Goal: Information Seeking & Learning: Learn about a topic

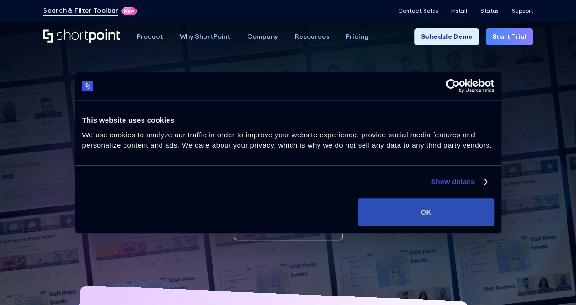
click at [439, 206] on button "OK" at bounding box center [426, 211] width 136 height 27
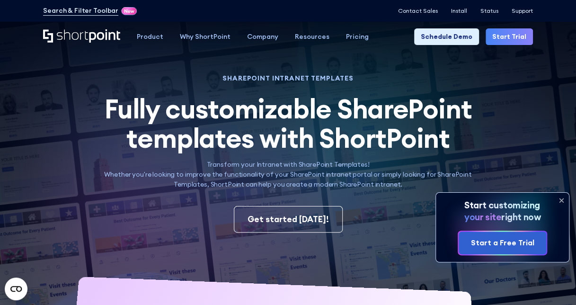
scroll to position [10, 0]
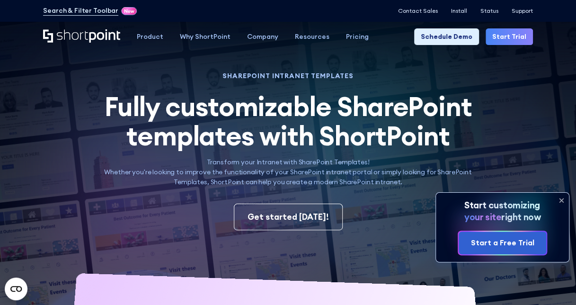
click at [558, 199] on icon at bounding box center [560, 200] width 15 height 15
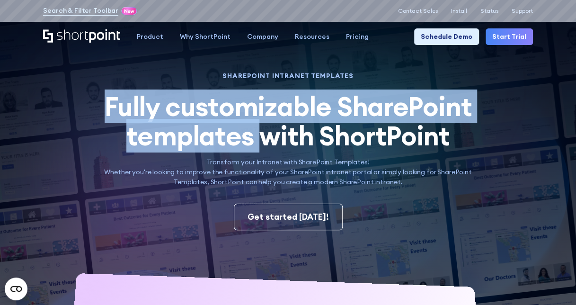
drag, startPoint x: 107, startPoint y: 104, endPoint x: 258, endPoint y: 136, distance: 154.3
click at [258, 136] on span "Fully customizable SharePoint templates with ShortPoint" at bounding box center [288, 120] width 367 height 63
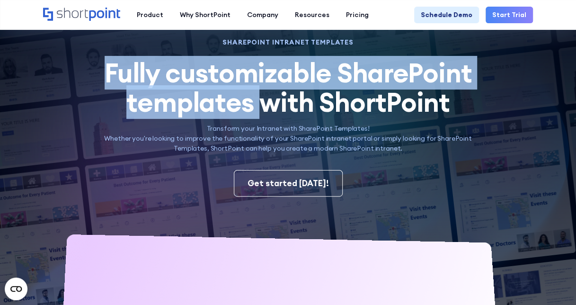
scroll to position [44, 0]
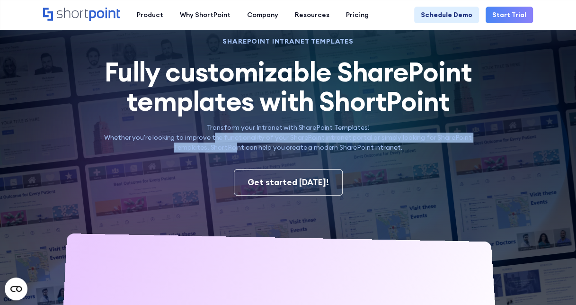
drag, startPoint x: 217, startPoint y: 140, endPoint x: 237, endPoint y: 145, distance: 20.9
click at [237, 145] on p "Transform your Intranet with SharePoint Templates! Whether you're looking to im…" at bounding box center [287, 138] width 387 height 30
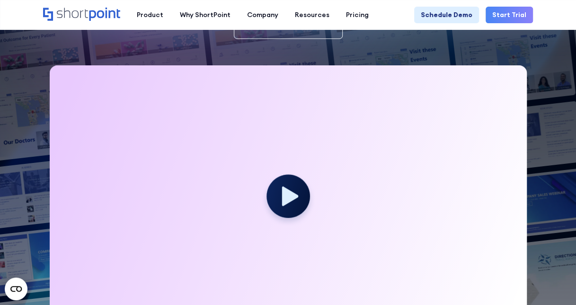
scroll to position [202, 0]
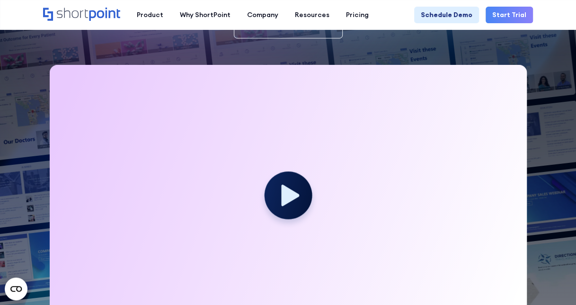
click at [281, 200] on icon at bounding box center [290, 194] width 18 height 21
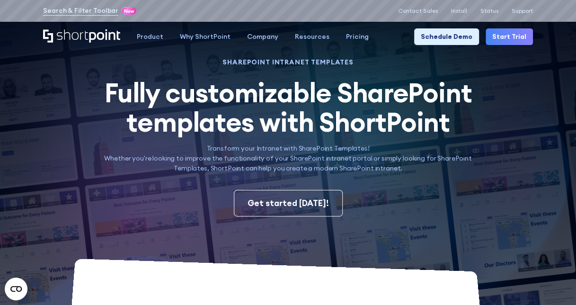
scroll to position [0, 0]
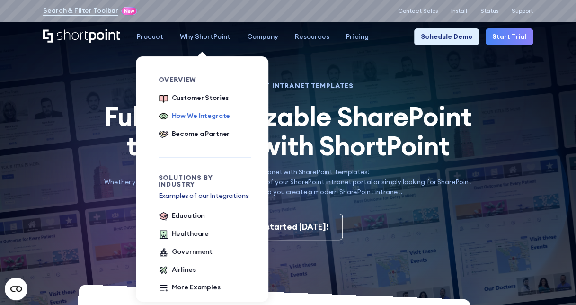
click at [197, 113] on div "How We Integrate" at bounding box center [201, 116] width 59 height 10
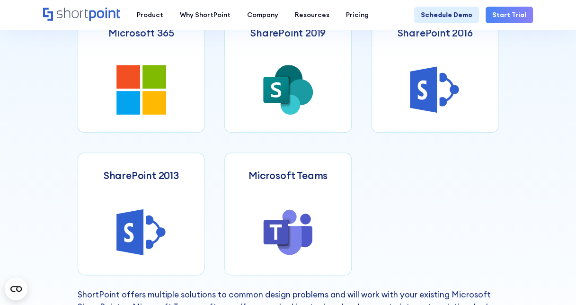
scroll to position [429, 0]
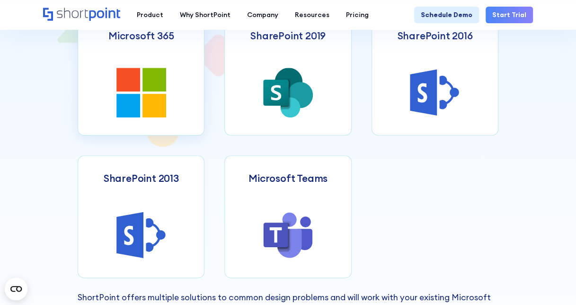
click at [172, 80] on link "Microsoft 365" at bounding box center [141, 74] width 127 height 123
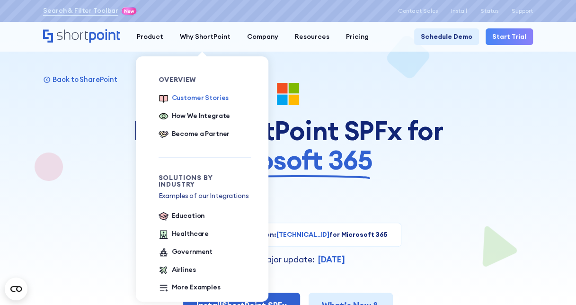
click at [198, 96] on div "Customer Stories" at bounding box center [200, 98] width 57 height 10
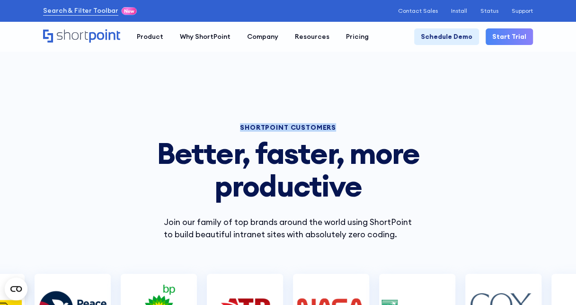
drag, startPoint x: 242, startPoint y: 126, endPoint x: 344, endPoint y: 126, distance: 102.2
click at [344, 126] on h1 "SHORTPOINT CUSTOMERS" at bounding box center [288, 127] width 290 height 6
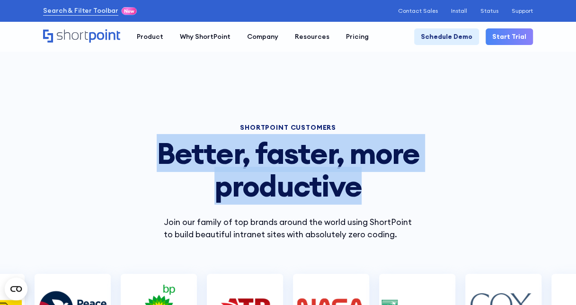
drag, startPoint x: 162, startPoint y: 151, endPoint x: 382, endPoint y: 193, distance: 223.9
click at [382, 193] on h2 "Better, faster, more productive" at bounding box center [288, 170] width 290 height 66
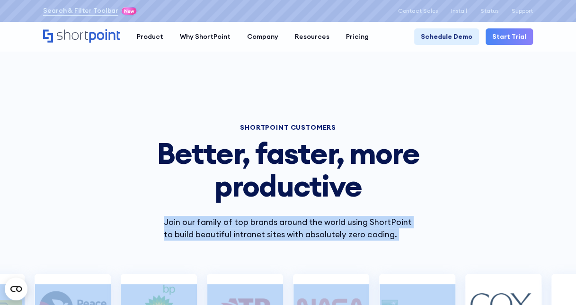
drag, startPoint x: 165, startPoint y: 221, endPoint x: 445, endPoint y: 247, distance: 281.2
drag, startPoint x: 445, startPoint y: 247, endPoint x: 390, endPoint y: 235, distance: 56.3
click at [390, 235] on p "Join our family of top brands around the world using ShortPoint to build beauti…" at bounding box center [288, 228] width 248 height 25
click at [391, 235] on p "Join our family of top brands around the world using ShortPoint to build beauti…" at bounding box center [288, 228] width 248 height 25
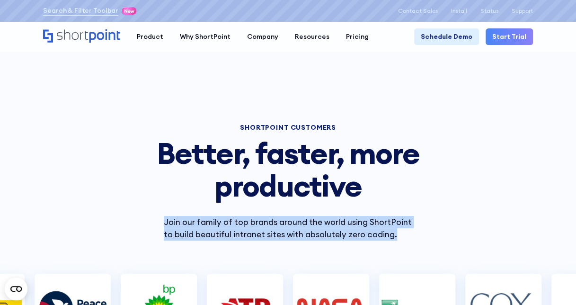
drag, startPoint x: 393, startPoint y: 235, endPoint x: 156, endPoint y: 225, distance: 237.2
click at [156, 225] on div "Join our family of top brands around the world using ShortPoint to build beauti…" at bounding box center [288, 228] width 290 height 25
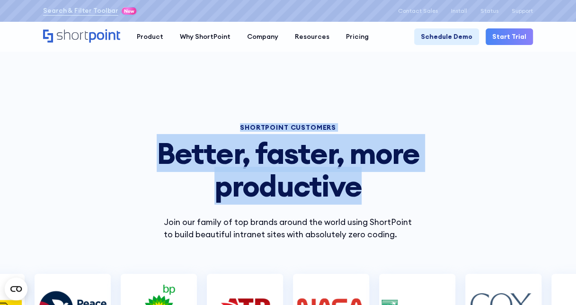
drag, startPoint x: 359, startPoint y: 189, endPoint x: 95, endPoint y: 128, distance: 271.9
click at [95, 128] on div "SHORTPOINT CUSTOMERS Better, faster, more productive Join our family of top bra…" at bounding box center [288, 162] width 576 height 158
drag, startPoint x: 95, startPoint y: 128, endPoint x: 158, endPoint y: 150, distance: 67.8
click at [158, 150] on h2 "Better, faster, more productive" at bounding box center [288, 170] width 290 height 66
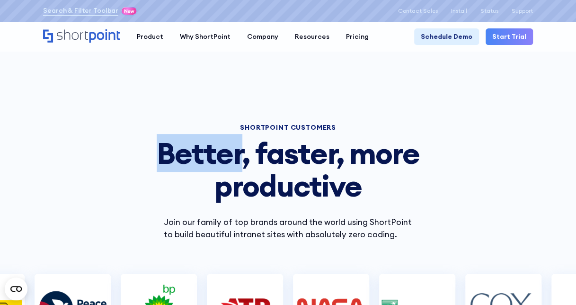
click at [158, 150] on h2 "Better, faster, more productive" at bounding box center [288, 170] width 290 height 66
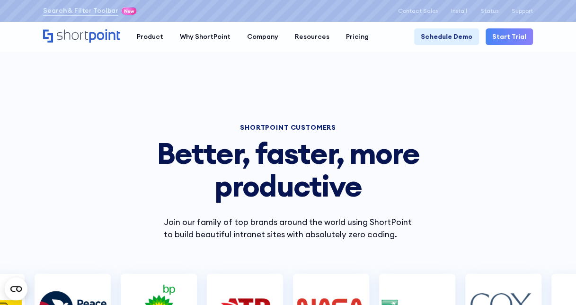
click at [161, 152] on h2 "Better, faster, more productive" at bounding box center [288, 170] width 290 height 66
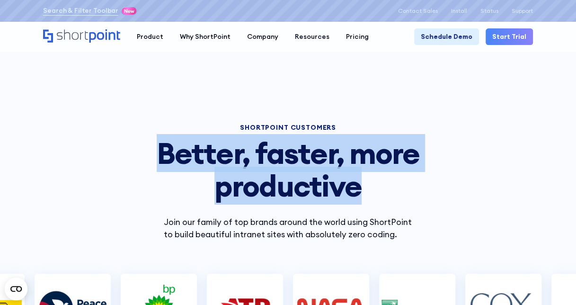
drag, startPoint x: 161, startPoint y: 152, endPoint x: 353, endPoint y: 196, distance: 196.4
click at [353, 196] on h2 "Better, faster, more productive" at bounding box center [288, 170] width 290 height 66
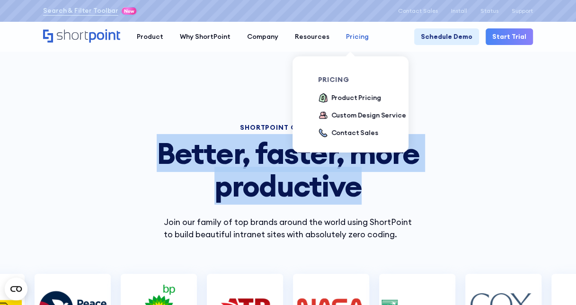
click at [350, 42] on link "Pricing" at bounding box center [357, 36] width 39 height 17
click at [341, 98] on div "Product Pricing" at bounding box center [356, 98] width 50 height 10
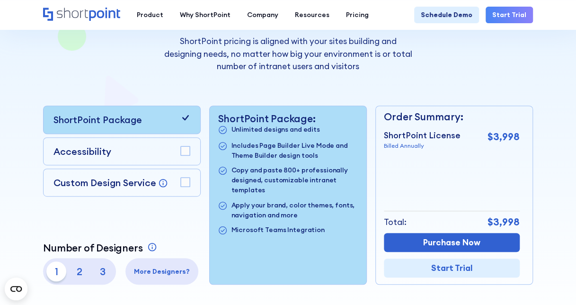
scroll to position [161, 0]
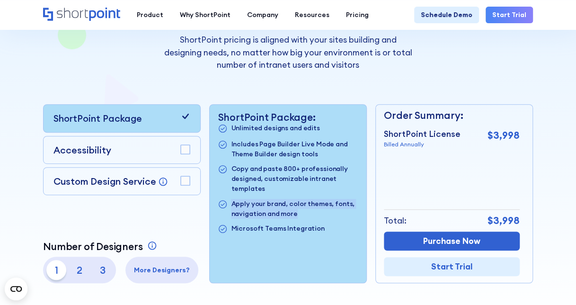
drag, startPoint x: 232, startPoint y: 202, endPoint x: 296, endPoint y: 212, distance: 65.0
click at [296, 212] on p "Apply your brand, color themes, fonts, navigation and more" at bounding box center [294, 209] width 127 height 20
drag, startPoint x: 296, startPoint y: 212, endPoint x: 307, endPoint y: 233, distance: 23.5
click at [307, 233] on p "Microsoft Teams Integration" at bounding box center [277, 228] width 93 height 11
click at [133, 147] on div "Accessibility" at bounding box center [121, 150] width 137 height 14
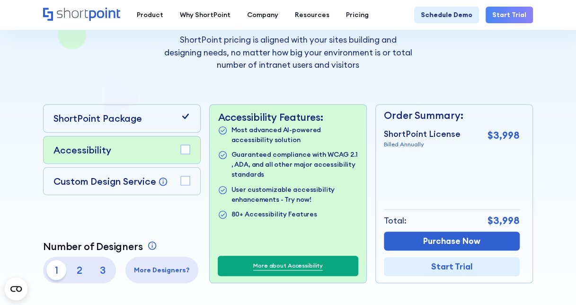
click at [167, 169] on div "Custom Design Service Bring your dream design to life with our Custom Design Se…" at bounding box center [122, 181] width 158 height 28
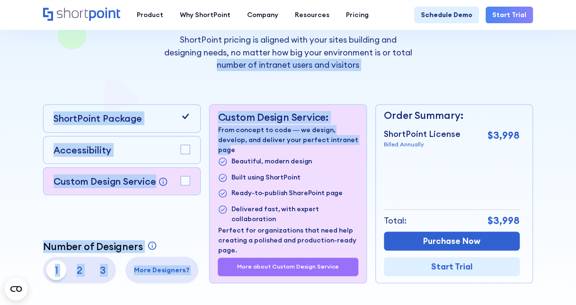
drag, startPoint x: 232, startPoint y: 147, endPoint x: 219, endPoint y: 67, distance: 81.0
click at [219, 67] on div "Pricing that makes sense ShortPoint pricing is aligned with your sites building…" at bounding box center [287, 110] width 489 height 345
click at [127, 82] on div "Pricing that makes sense ShortPoint pricing is aligned with your sites building…" at bounding box center [287, 110] width 489 height 345
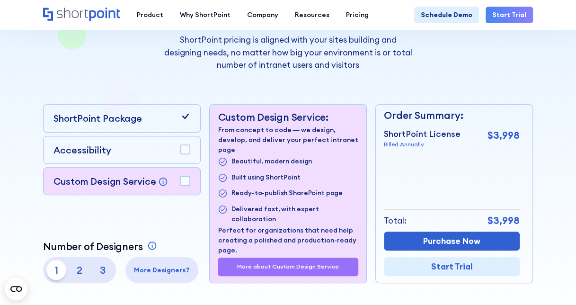
click at [80, 270] on p "2" at bounding box center [80, 270] width 20 height 20
click at [58, 271] on p "1" at bounding box center [56, 270] width 20 height 20
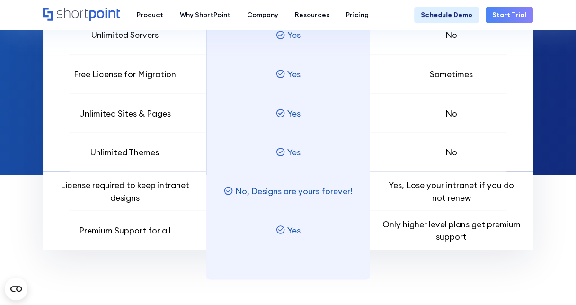
scroll to position [749, 0]
